Goal: Task Accomplishment & Management: Use online tool/utility

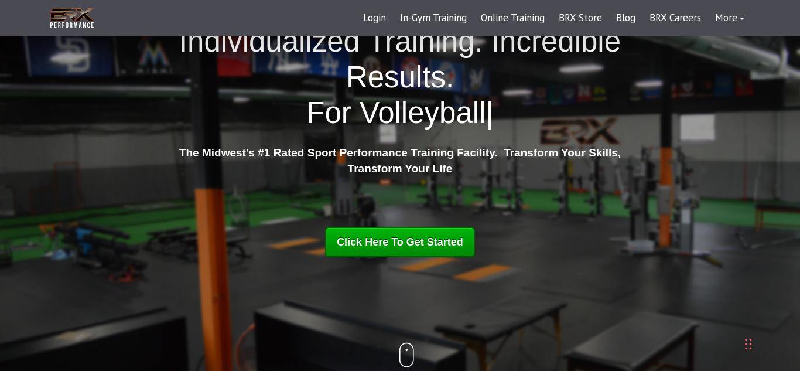
scroll to position [26, 0]
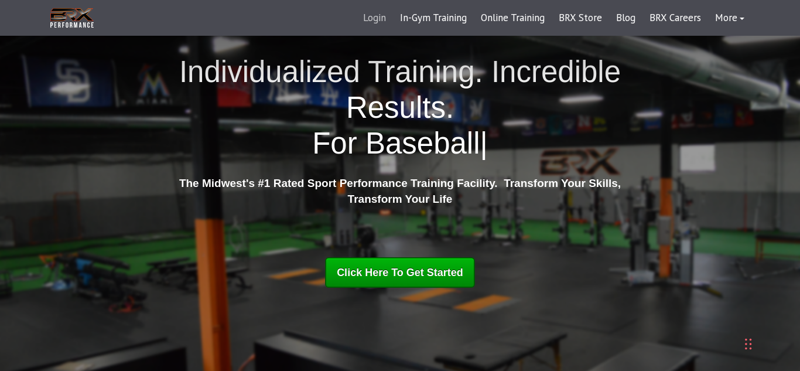
click at [375, 16] on link "Login" at bounding box center [374, 18] width 37 height 28
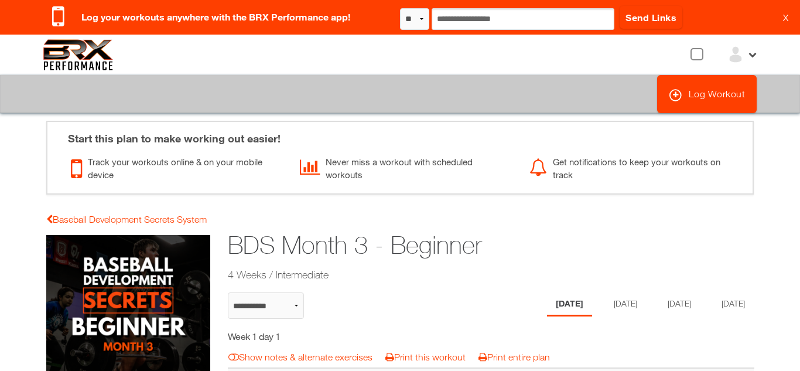
click at [13, 202] on html "Confirm No Yes ? Log your workouts anywhere with the BRX Performance app! ** **…" at bounding box center [400, 185] width 800 height 371
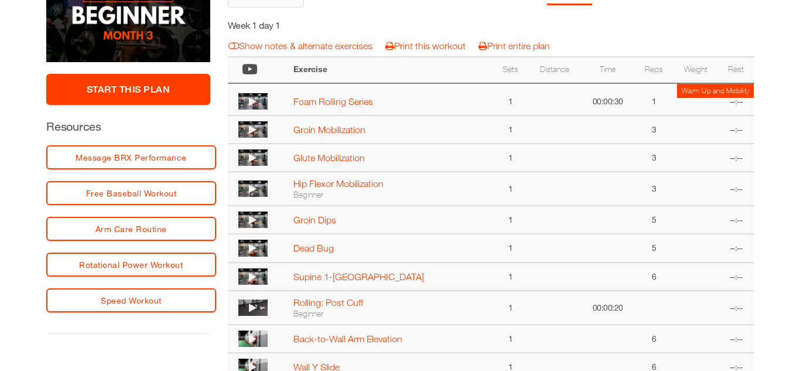
scroll to position [321, 0]
